Goal: Navigation & Orientation: Find specific page/section

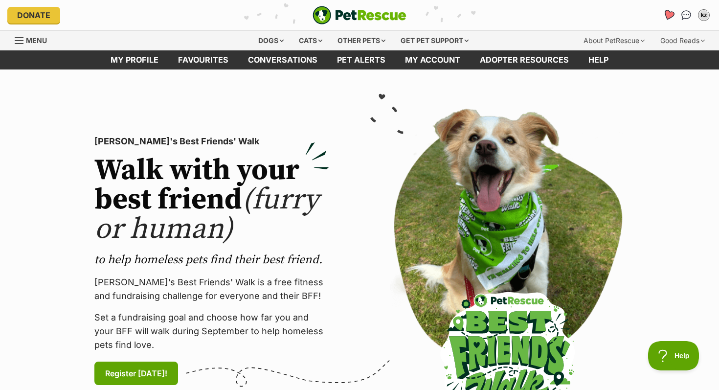
click at [669, 11] on icon "Favourites" at bounding box center [668, 14] width 12 height 11
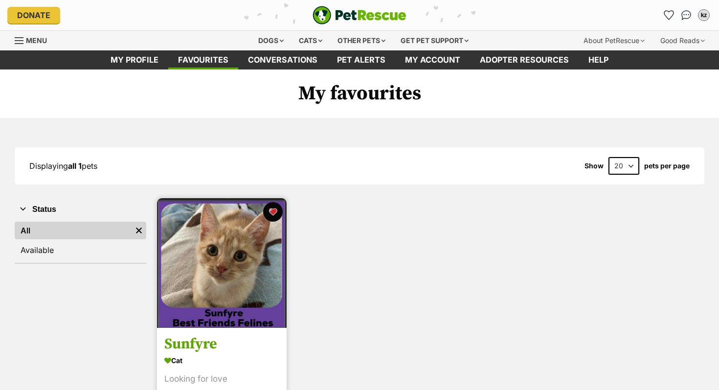
click at [235, 278] on img at bounding box center [222, 263] width 130 height 130
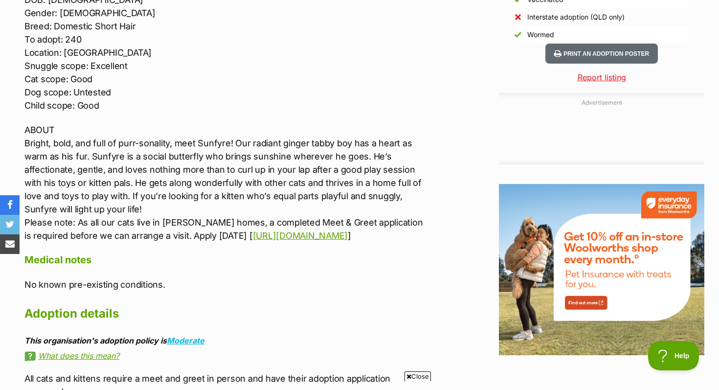
scroll to position [1260, 0]
